Goal: Information Seeking & Learning: Check status

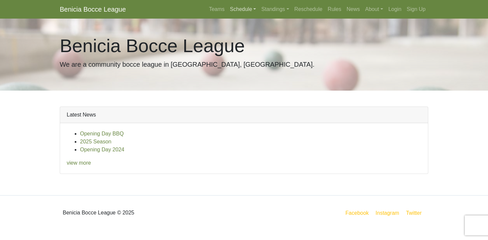
click at [236, 8] on link "Schedule" at bounding box center [244, 9] width 32 height 13
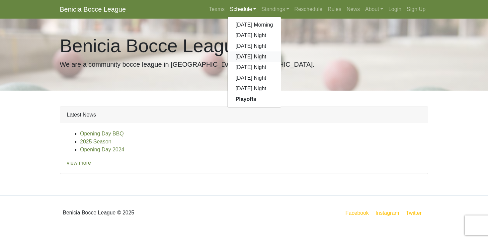
click at [241, 57] on link "[DATE] Night" at bounding box center [254, 56] width 53 height 11
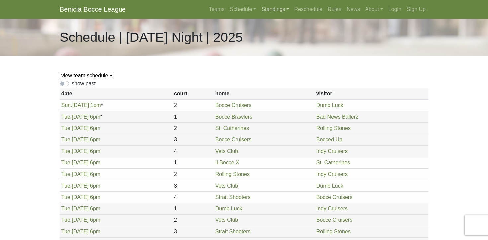
click at [263, 8] on link "Standings" at bounding box center [275, 9] width 33 height 13
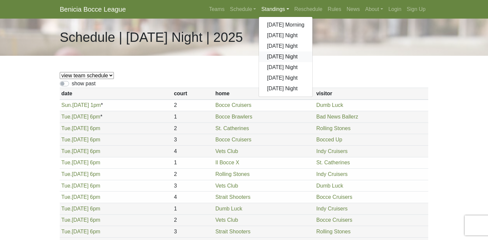
click at [278, 57] on link "[DATE] Night" at bounding box center [285, 56] width 53 height 11
